Goal: Task Accomplishment & Management: Manage account settings

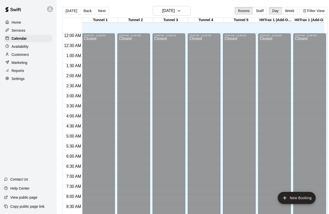
scroll to position [297, 0]
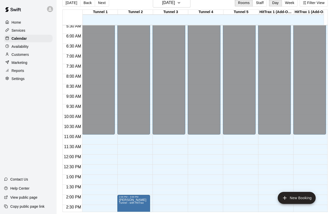
scroll to position [159, 0]
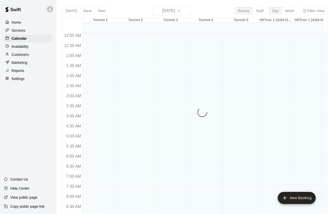
scroll to position [278, 0]
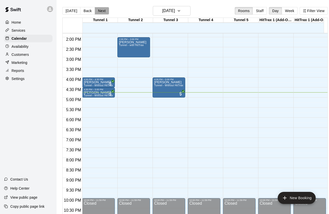
click at [105, 9] on button "Next" at bounding box center [102, 11] width 14 height 8
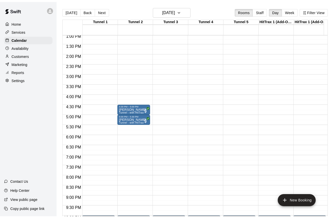
scroll to position [237, 0]
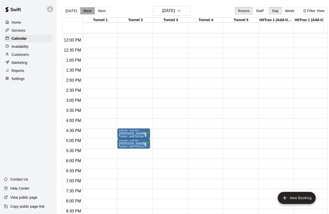
click at [88, 12] on button "Back" at bounding box center [87, 11] width 15 height 8
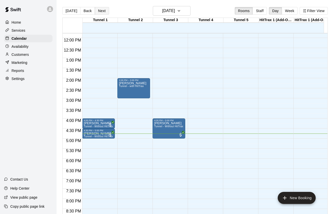
click at [100, 12] on button "Next" at bounding box center [102, 11] width 14 height 8
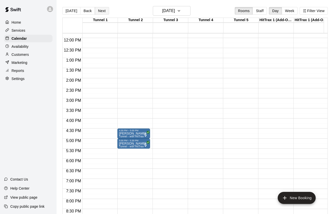
click at [100, 12] on button "Next" at bounding box center [102, 11] width 14 height 8
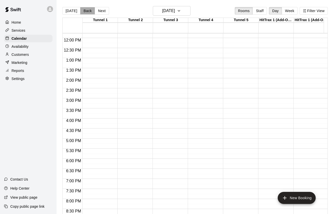
click at [85, 11] on button "Back" at bounding box center [87, 11] width 15 height 8
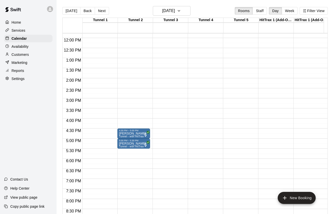
click at [20, 55] on p "Customers" at bounding box center [20, 54] width 17 height 5
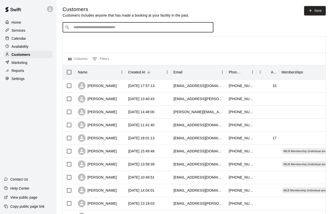
click at [129, 26] on input "Search customers by name or email" at bounding box center [141, 27] width 139 height 5
type input "*******"
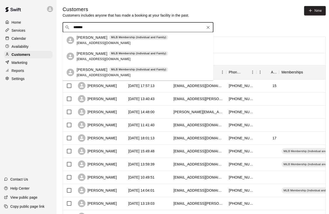
click at [125, 40] on div "Jeremy Fortner MiLB Membership (Individual and Family) akforty@gmail.com" at bounding box center [123, 40] width 92 height 11
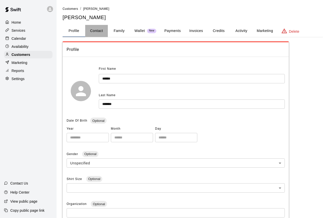
click at [101, 32] on button "Contact" at bounding box center [96, 31] width 23 height 12
select select "**"
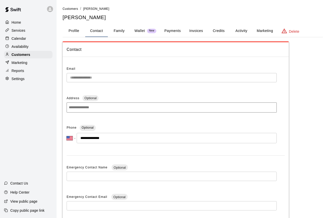
scroll to position [3, 0]
